Goal: Use online tool/utility: Utilize a website feature to perform a specific function

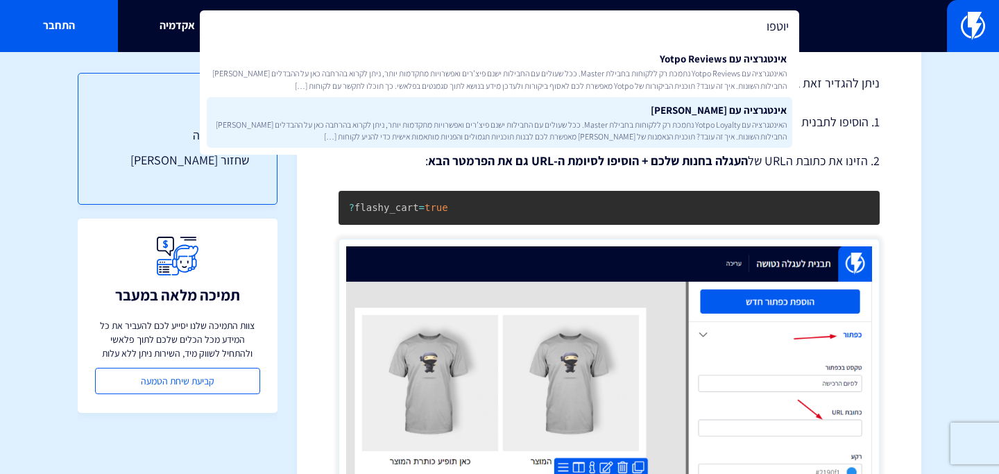
type input "יוטפו"
click at [482, 117] on link "אינטגרציה עם Yotpo Loyalty האינטגרציה עם Yotpo Loyalty נתמכת רק ללקוחות בחבילת …" at bounding box center [500, 122] width 586 height 51
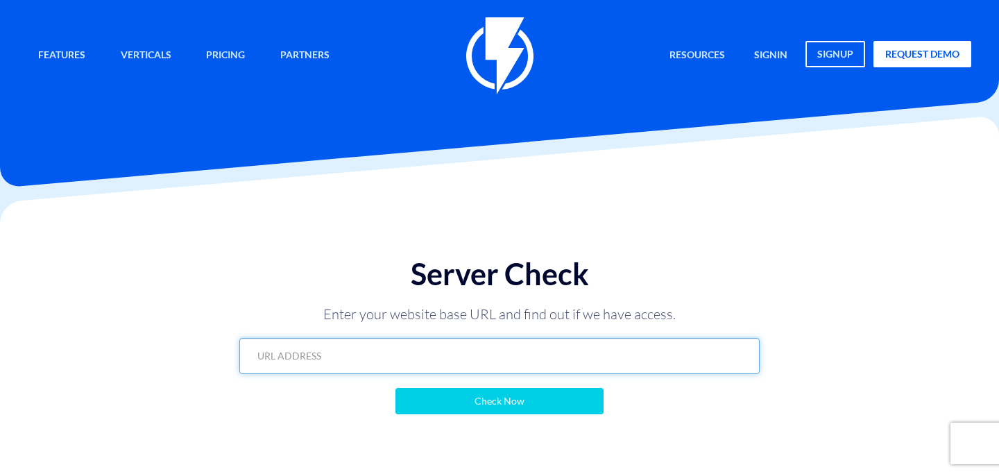
click at [437, 354] on input "text" at bounding box center [499, 356] width 520 height 36
paste input "[DOMAIN_NAME][URL]"
type input "[DOMAIN_NAME][URL]"
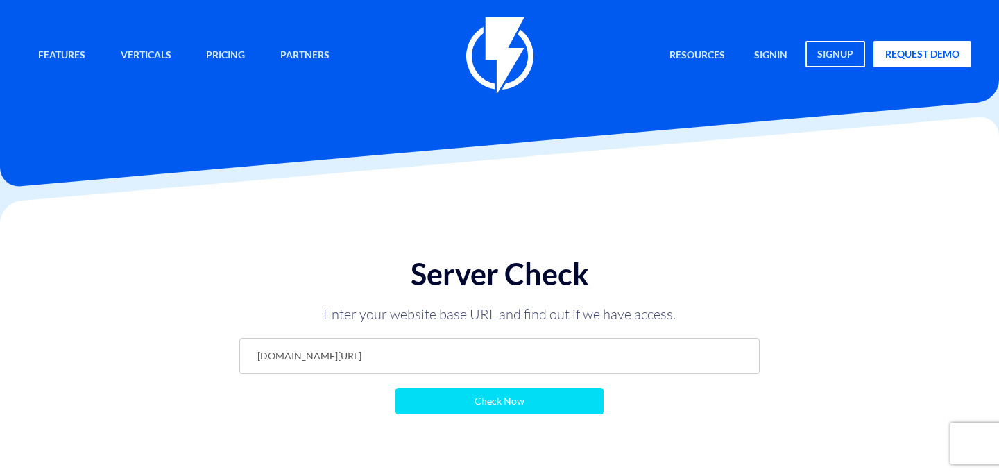
click at [451, 396] on input "Check Now" at bounding box center [500, 401] width 208 height 26
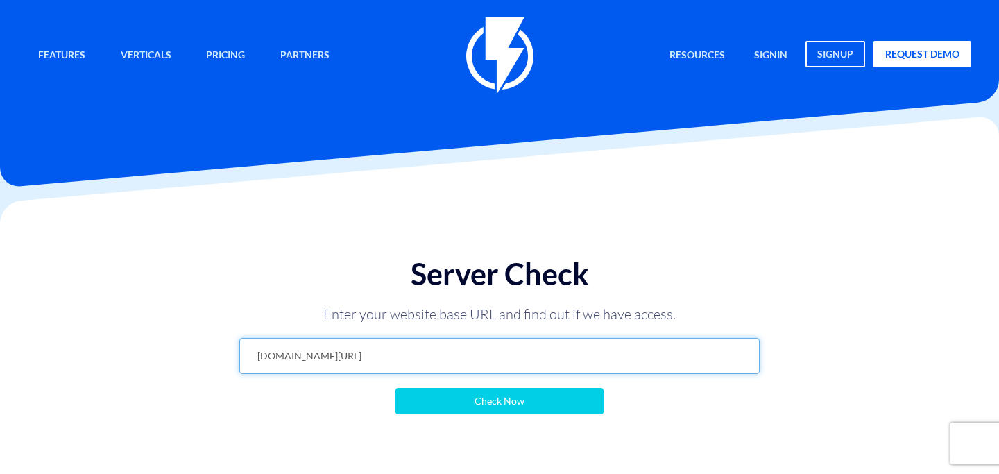
click at [368, 359] on input "[DOMAIN_NAME][URL]" at bounding box center [499, 356] width 520 height 36
paste input "https://"
type input "[URL][DOMAIN_NAME]"
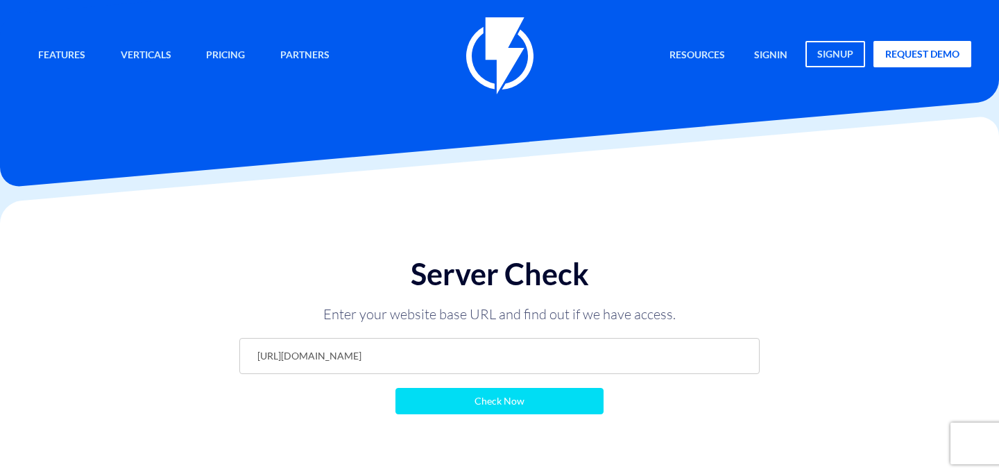
click at [425, 402] on input "Check Now" at bounding box center [500, 401] width 208 height 26
